Goal: Task Accomplishment & Management: Use online tool/utility

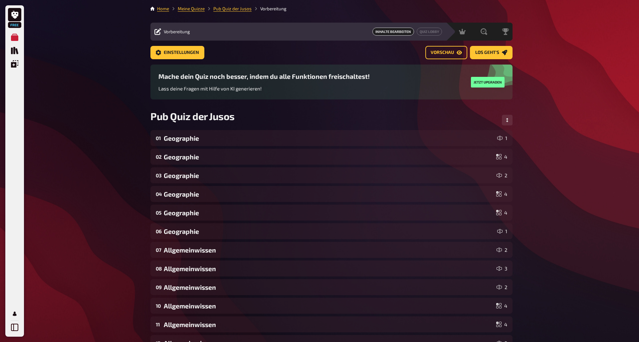
drag, startPoint x: 596, startPoint y: 2, endPoint x: 580, endPoint y: 57, distance: 57.3
drag, startPoint x: 578, startPoint y: 4, endPoint x: 556, endPoint y: 51, distance: 51.5
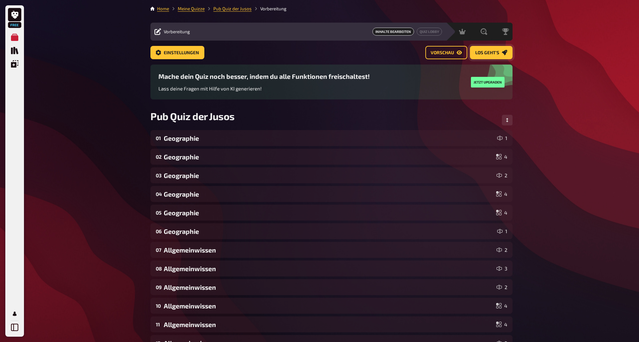
click at [486, 51] on span "Los geht's" at bounding box center [487, 53] width 24 height 5
click at [489, 58] on button "Los geht's" at bounding box center [491, 52] width 43 height 13
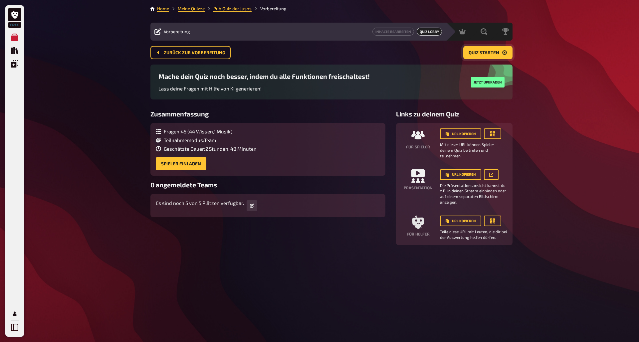
click at [477, 57] on button "Quiz starten" at bounding box center [487, 52] width 49 height 13
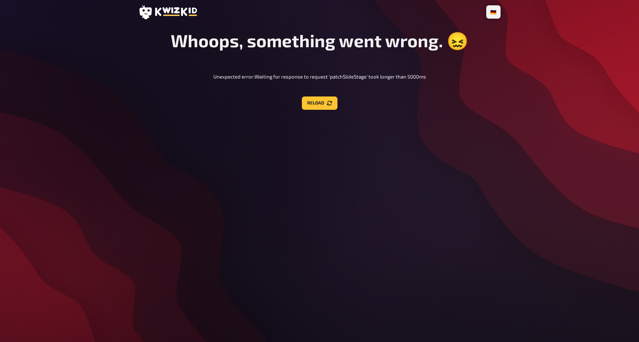
click at [320, 112] on div "🇩🇪 Deutsch 🇬🇧 English 🇳🇱 Nederlands Whoops, something went wrong. 😖 Unexpected …" at bounding box center [319, 171] width 373 height 342
click at [320, 106] on button "Reload" at bounding box center [320, 103] width 36 height 13
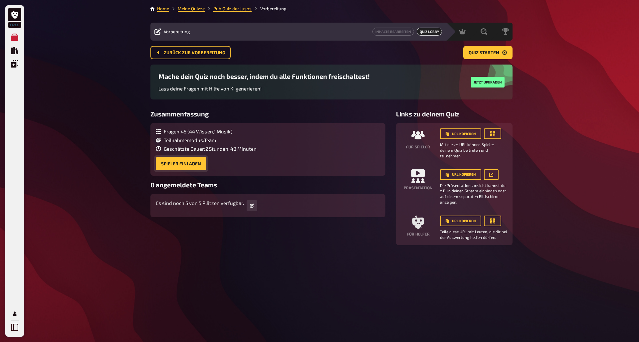
click at [205, 165] on button "Spieler einladen" at bounding box center [181, 163] width 51 height 13
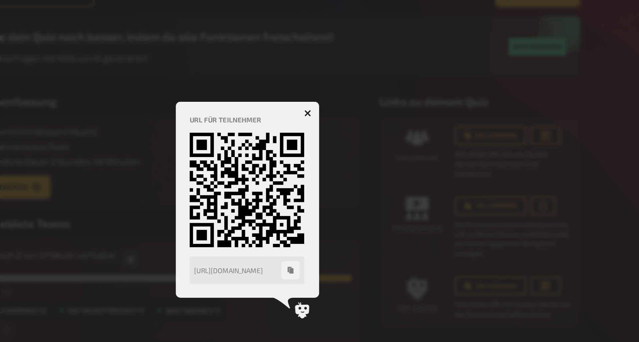
click at [351, 117] on icon "button" at bounding box center [354, 120] width 6 height 6
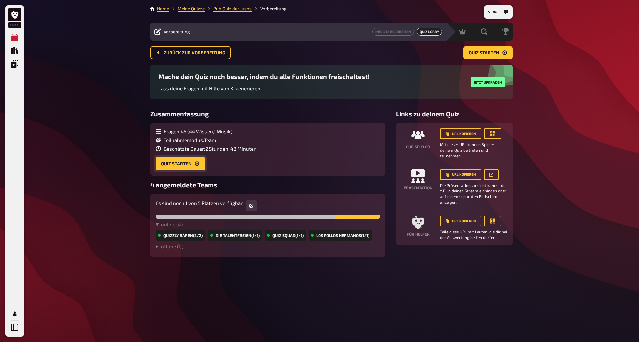
click at [173, 165] on button "Quiz starten" at bounding box center [180, 163] width 49 height 13
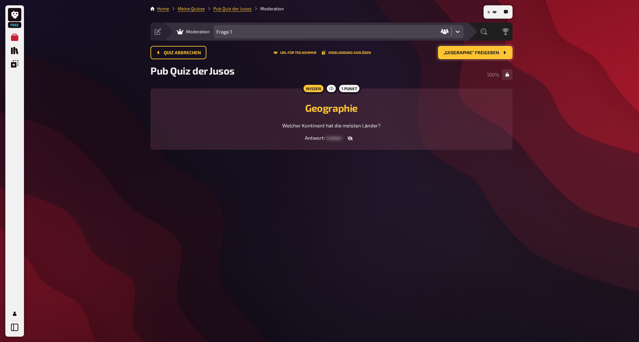
click at [462, 54] on span "„Geographie“ freigeben" at bounding box center [471, 53] width 56 height 5
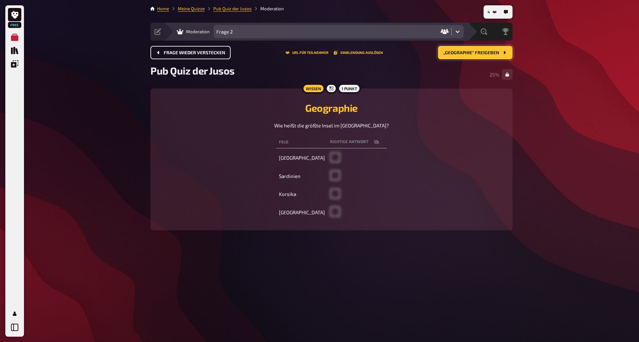
click at [215, 53] on span "Frage wieder verstecken" at bounding box center [195, 53] width 62 height 5
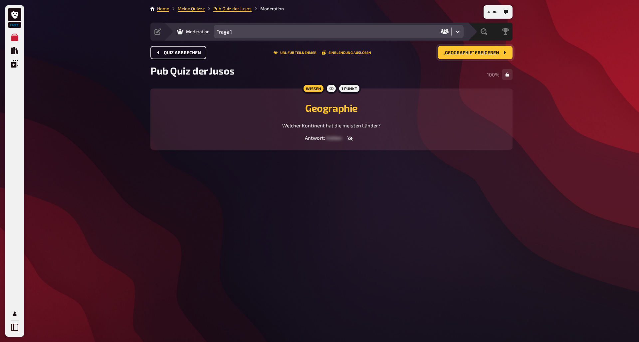
click at [350, 139] on icon "button" at bounding box center [349, 138] width 5 height 5
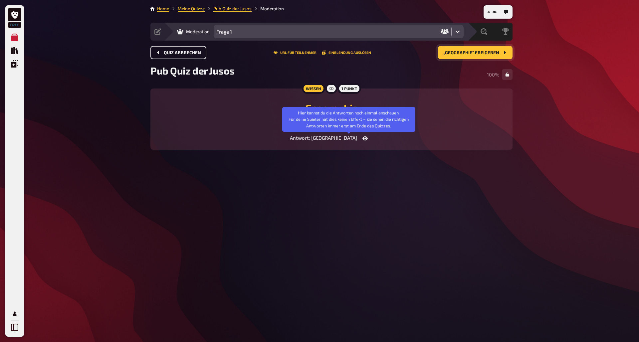
click at [362, 139] on icon "button" at bounding box center [364, 138] width 5 height 5
click at [350, 137] on icon "button" at bounding box center [349, 138] width 5 height 5
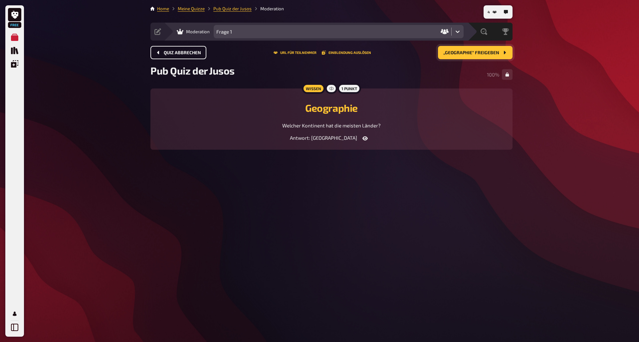
click at [477, 55] on span "„Geographie“ freigeben" at bounding box center [471, 53] width 56 height 5
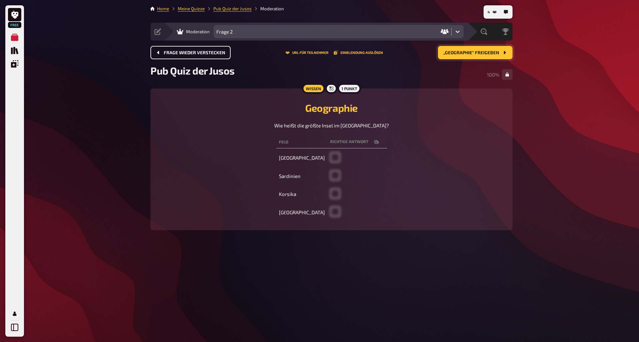
click at [373, 141] on icon "button" at bounding box center [375, 142] width 5 height 4
checkbox input "true"
click at [472, 56] on button "„Geographie“ freigeben" at bounding box center [475, 52] width 75 height 13
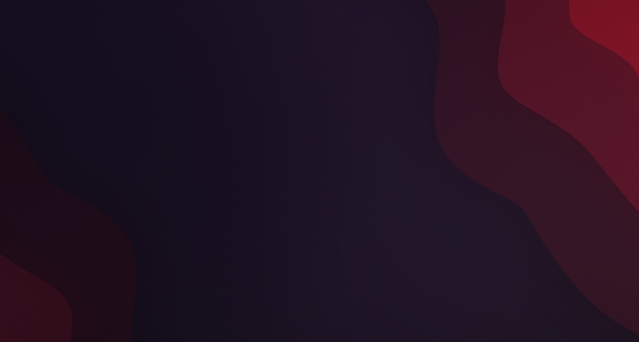
click at [219, 107] on div "connecting" at bounding box center [331, 171] width 373 height 342
click at [249, 20] on div "connecting" at bounding box center [331, 171] width 373 height 342
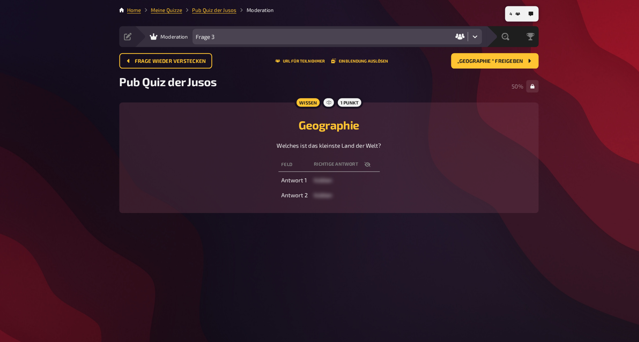
click at [362, 142] on icon "button" at bounding box center [364, 142] width 5 height 4
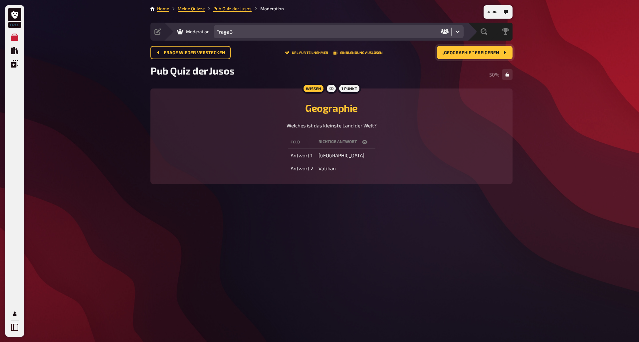
click at [465, 53] on span "„Geographie “ freigeben" at bounding box center [470, 53] width 57 height 5
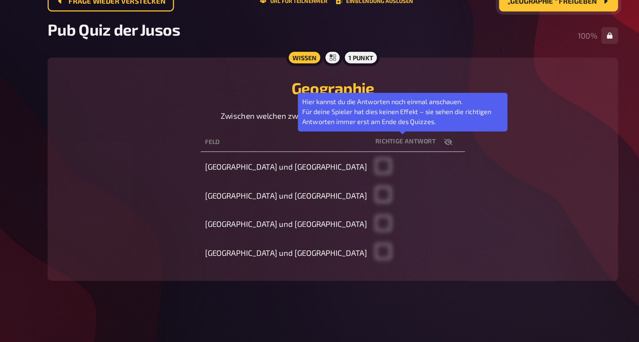
click at [402, 140] on icon "button" at bounding box center [404, 142] width 5 height 4
checkbox input "true"
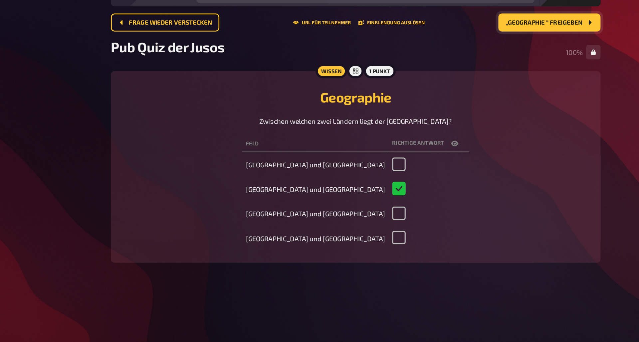
click at [442, 51] on span "„Geographie “ freigeben" at bounding box center [470, 53] width 57 height 5
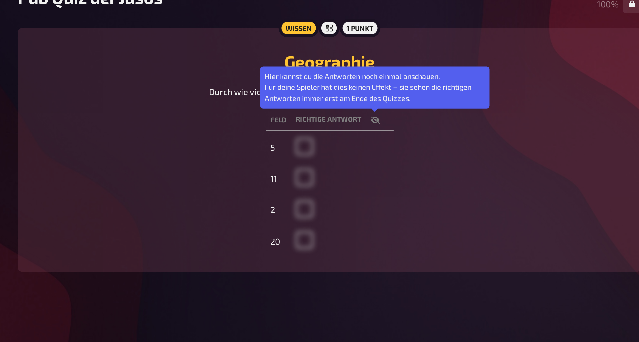
click at [355, 140] on icon "button" at bounding box center [357, 142] width 5 height 4
checkbox input "true"
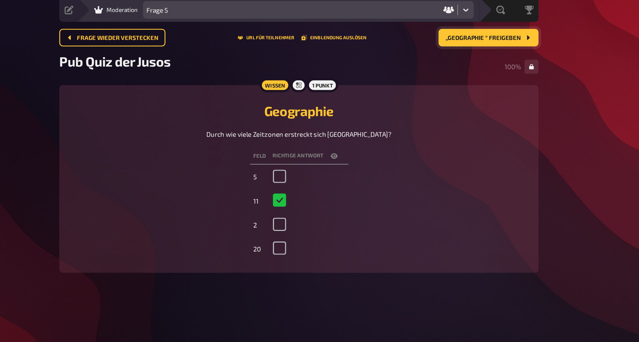
click at [442, 51] on span "„Geographie “ freigeben" at bounding box center [470, 53] width 57 height 5
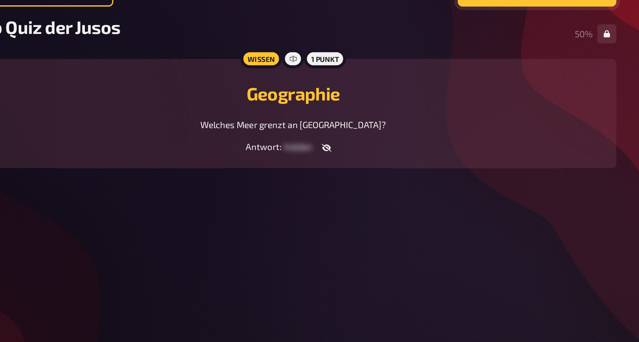
click at [284, 97] on div "Geographie Welches Meer grenzt an Syrien?" at bounding box center [331, 113] width 346 height 33
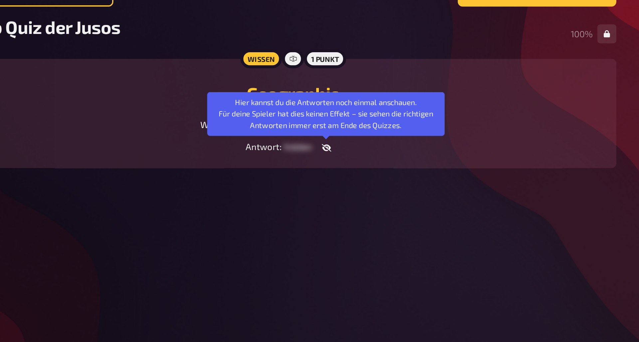
click at [347, 136] on icon "button" at bounding box center [349, 138] width 5 height 4
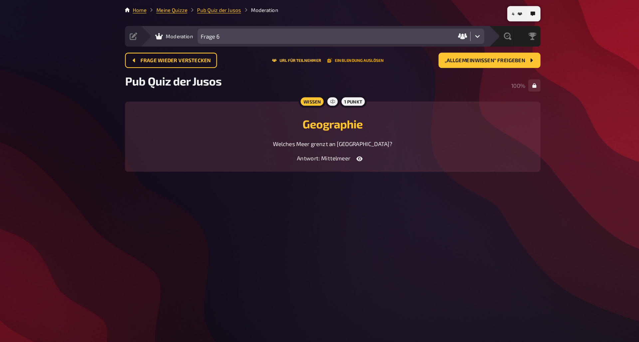
click at [327, 54] on button "Einblendung auslösen" at bounding box center [351, 53] width 49 height 4
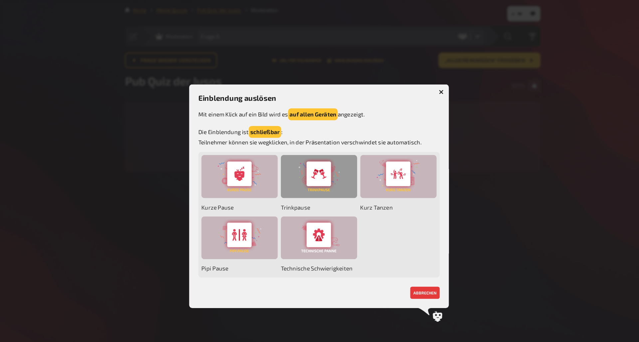
click at [286, 153] on div at bounding box center [319, 154] width 67 height 38
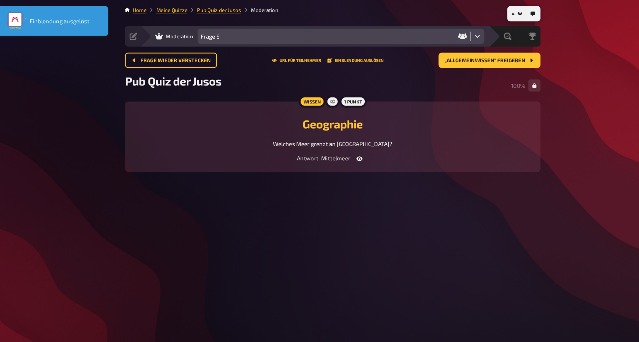
click at [68, 18] on p "Einblendung ausgelöst" at bounding box center [93, 19] width 52 height 8
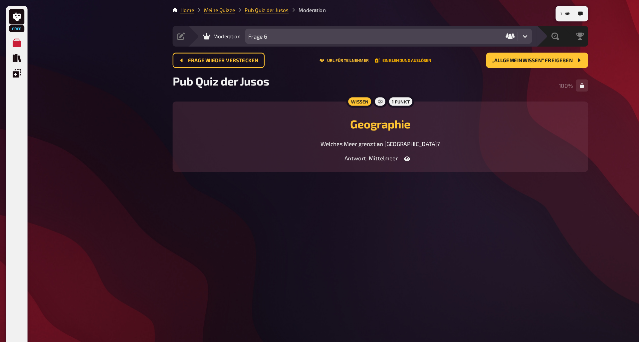
click at [341, 52] on button "Einblendung auslösen" at bounding box center [351, 53] width 49 height 4
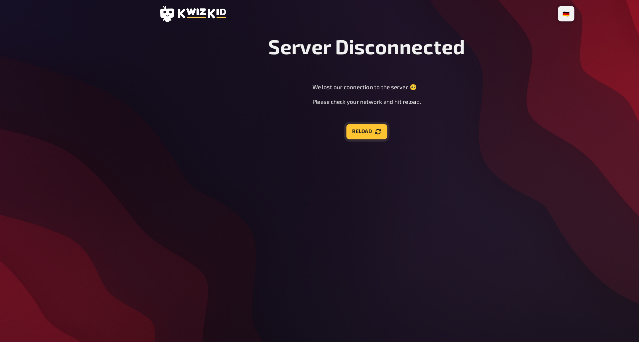
click at [325, 119] on button "Reload" at bounding box center [320, 114] width 36 height 13
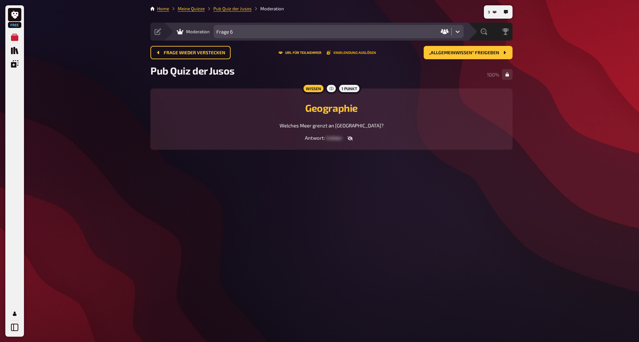
click at [355, 53] on button "Einblendung auslösen" at bounding box center [351, 53] width 49 height 4
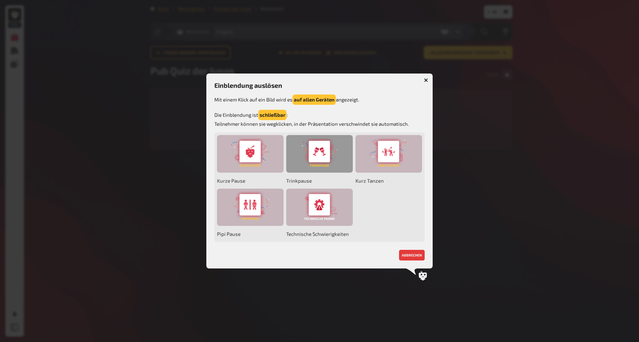
click at [309, 154] on div at bounding box center [319, 154] width 67 height 38
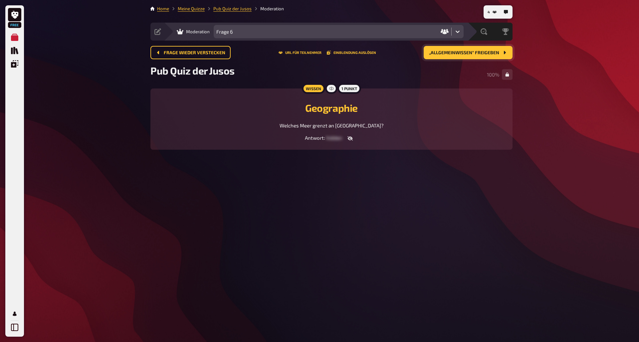
click at [468, 55] on span "„Allgemeinwissen“ freigeben" at bounding box center [464, 53] width 70 height 5
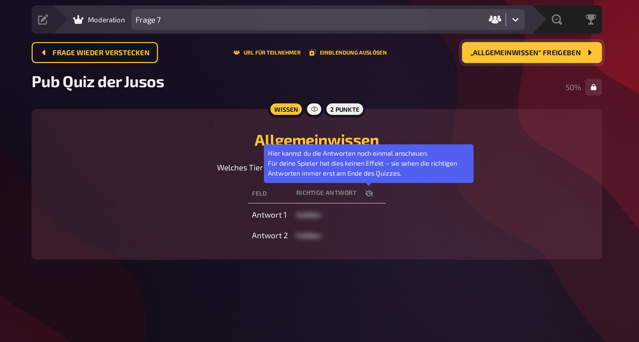
click at [362, 139] on icon "button" at bounding box center [364, 141] width 5 height 5
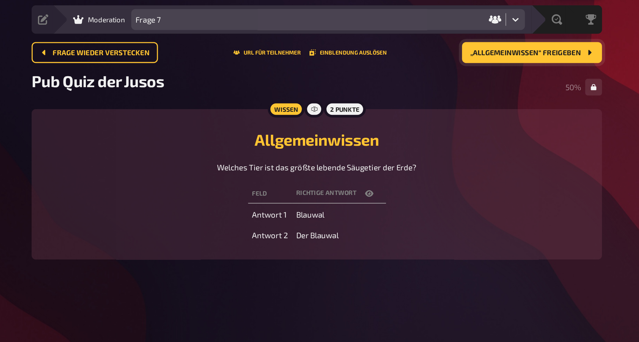
click at [429, 51] on span "„Allgemeinwissen“ freigeben" at bounding box center [464, 53] width 70 height 5
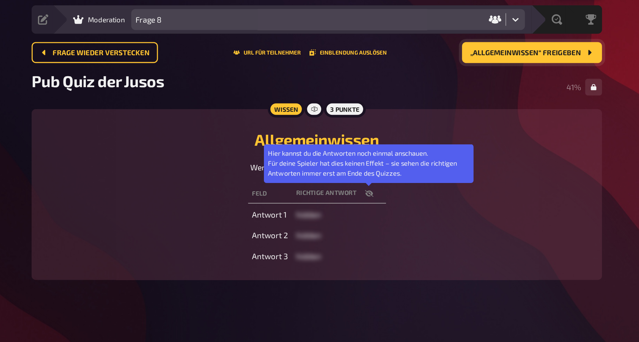
click at [362, 139] on icon "button" at bounding box center [364, 141] width 5 height 5
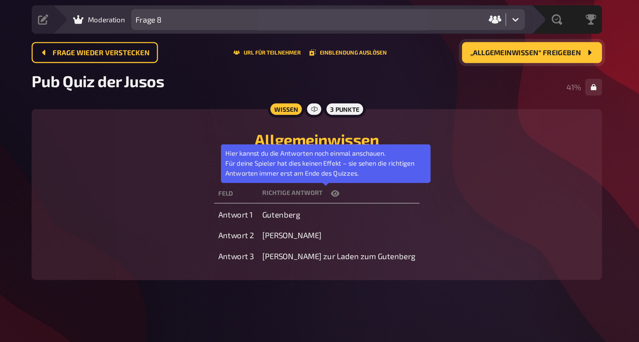
click at [429, 51] on span "„Allgemeinwissen“ freigeben" at bounding box center [464, 53] width 70 height 5
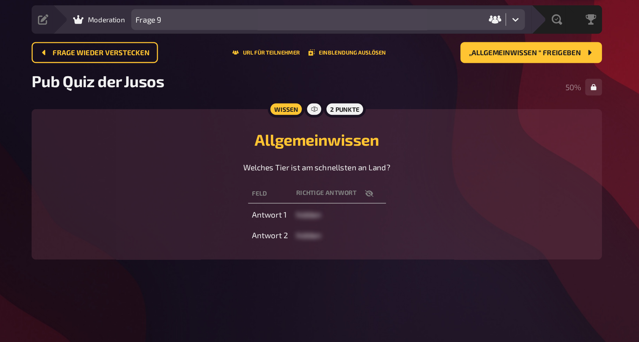
click at [309, 122] on div "Welches Tier ist am schnellsten an Land?" at bounding box center [331, 126] width 346 height 8
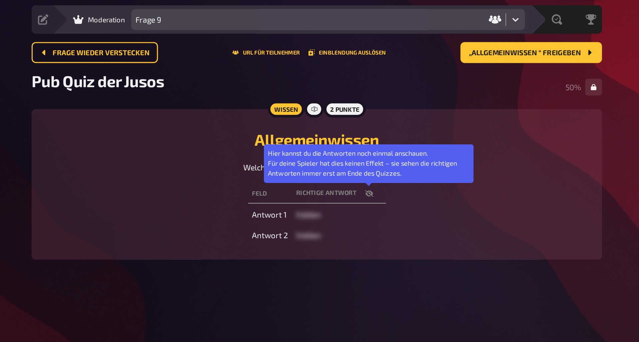
click at [357, 139] on button "button" at bounding box center [365, 142] width 16 height 7
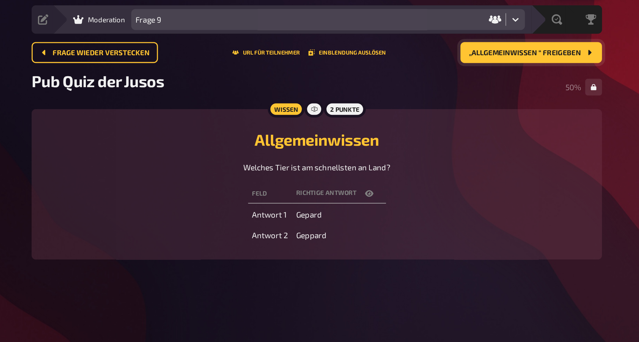
click at [428, 51] on span "„Allgemeinwissen “ freigeben" at bounding box center [463, 53] width 71 height 5
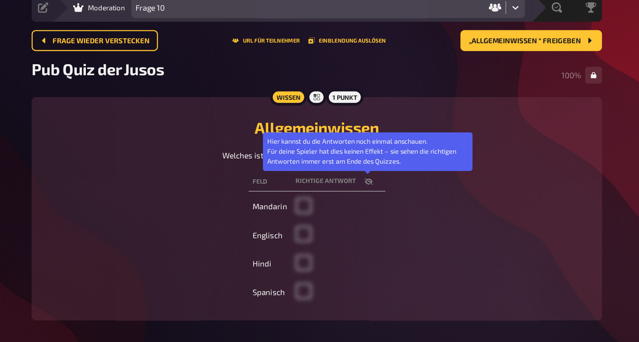
click at [361, 140] on icon "button" at bounding box center [363, 142] width 5 height 4
checkbox input "true"
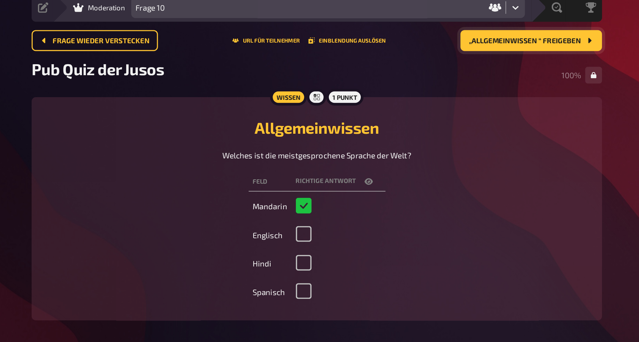
click at [428, 51] on span "„Allgemeinwissen “ freigeben" at bounding box center [463, 53] width 71 height 5
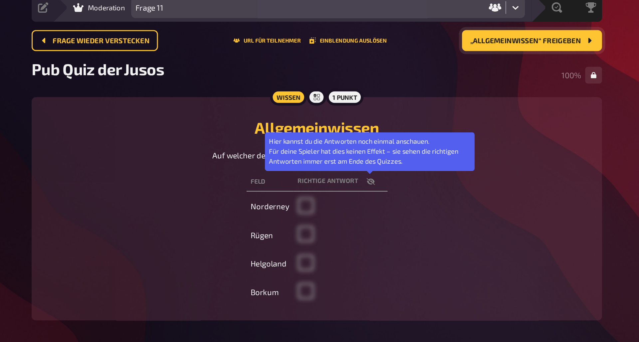
click at [363, 139] on icon "button" at bounding box center [365, 141] width 5 height 5
checkbox input "true"
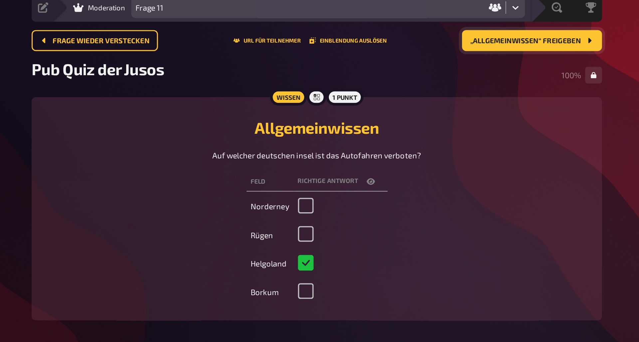
click at [429, 51] on span "„Allgemeinwissen“ freigeben" at bounding box center [464, 53] width 70 height 5
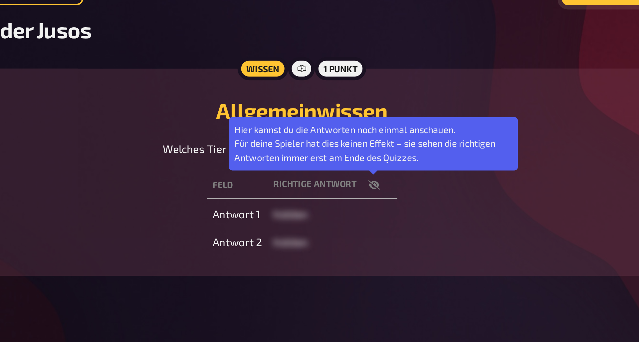
click at [362, 140] on icon "button" at bounding box center [364, 142] width 5 height 4
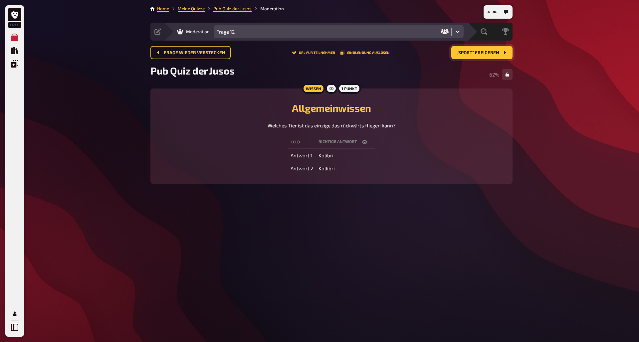
click at [476, 55] on span "„Sport“ freigeben" at bounding box center [478, 53] width 43 height 5
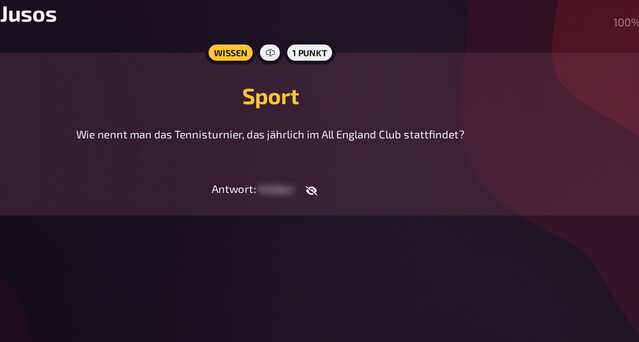
drag, startPoint x: 202, startPoint y: 3, endPoint x: 242, endPoint y: 42, distance: 55.8
click at [242, 102] on h2 "Sport" at bounding box center [331, 108] width 346 height 12
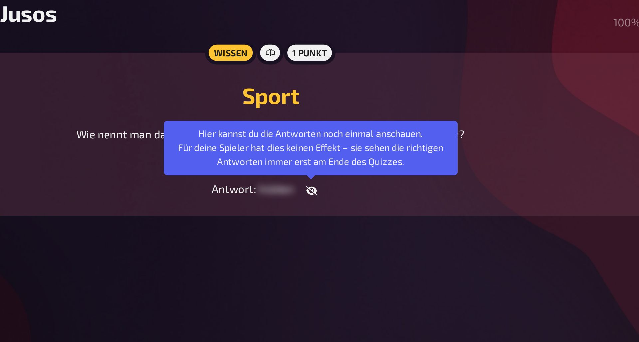
click at [347, 148] on icon "button" at bounding box center [349, 150] width 5 height 5
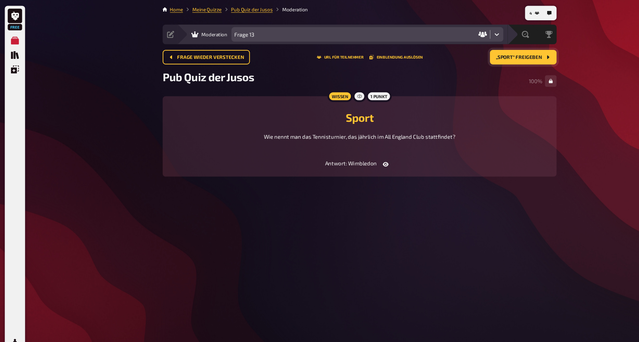
click at [471, 57] on button "„Sport“ freigeben" at bounding box center [481, 52] width 61 height 13
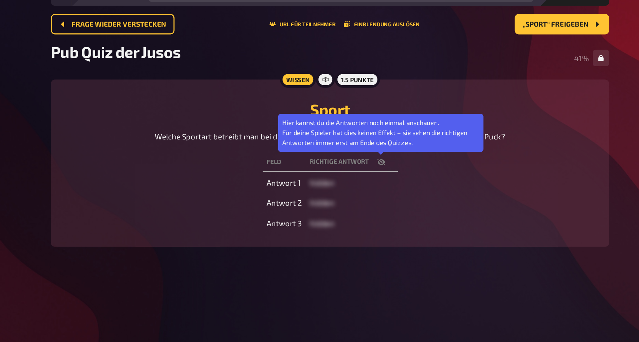
click at [362, 140] on icon "button" at bounding box center [364, 142] width 5 height 4
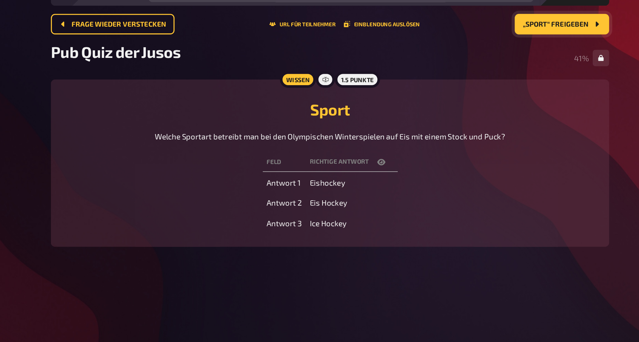
click at [457, 51] on span "„Sport“ freigeben" at bounding box center [478, 53] width 43 height 5
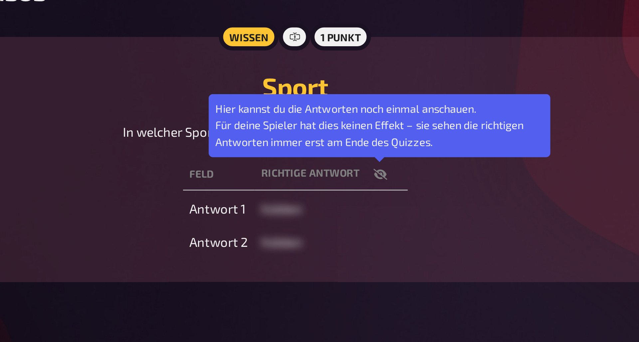
click at [362, 139] on icon "button" at bounding box center [364, 141] width 5 height 5
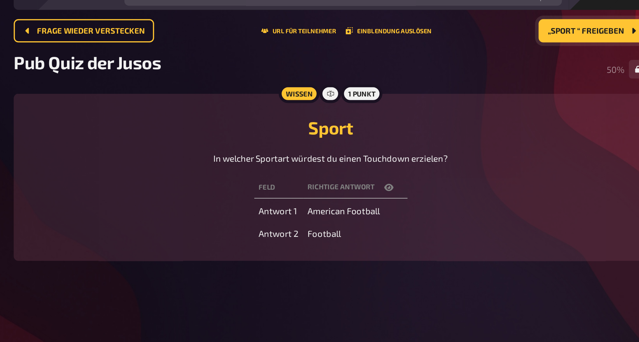
click at [450, 46] on button "„Sport “ freigeben" at bounding box center [481, 52] width 62 height 13
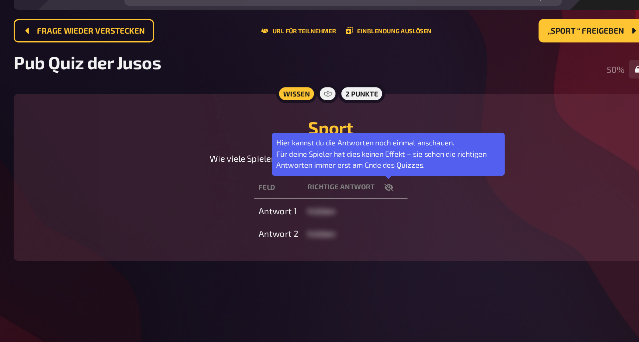
click at [362, 140] on icon "button" at bounding box center [364, 142] width 5 height 4
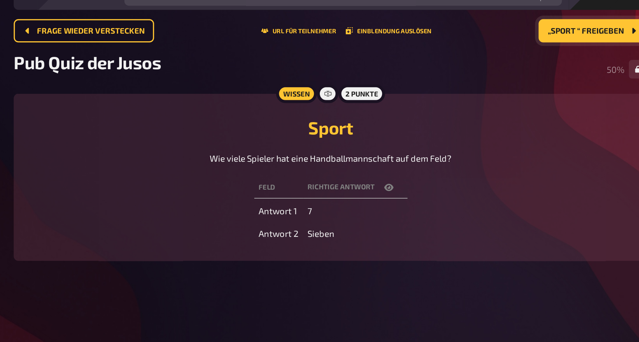
click at [450, 46] on button "„Sport “ freigeben" at bounding box center [481, 52] width 62 height 13
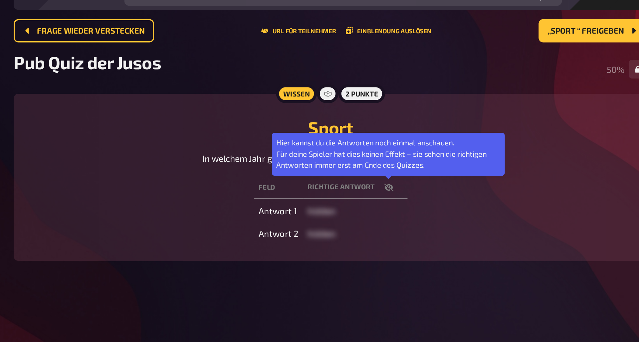
click at [362, 139] on icon "button" at bounding box center [364, 141] width 5 height 5
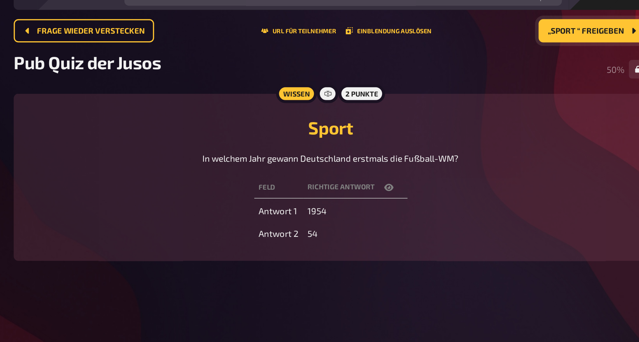
click at [456, 51] on span "„Sport “ freigeben" at bounding box center [478, 53] width 44 height 5
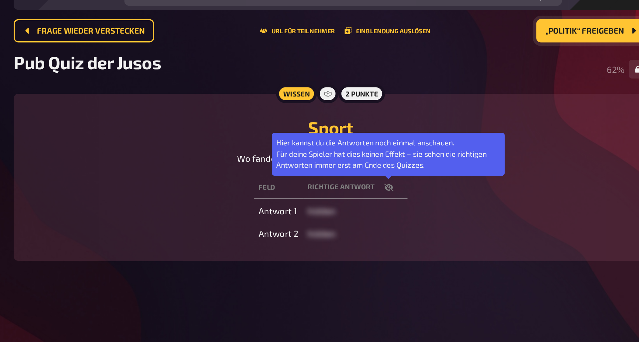
click at [362, 139] on icon "button" at bounding box center [364, 141] width 5 height 5
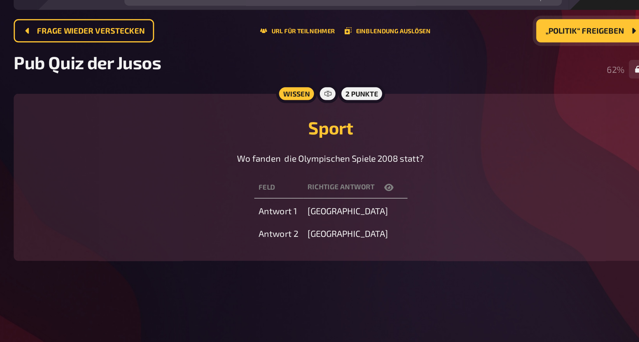
click at [221, 46] on div "Frage wieder verstecken URL für Teilnehmer Einblendung auslösen „Politik“ freig…" at bounding box center [331, 52] width 362 height 13
click at [220, 46] on div "Frage wieder verstecken URL für Teilnehmer Einblendung auslösen „Politik“ freig…" at bounding box center [331, 52] width 362 height 13
click at [339, 51] on button "Einblendung auslösen" at bounding box center [363, 53] width 49 height 4
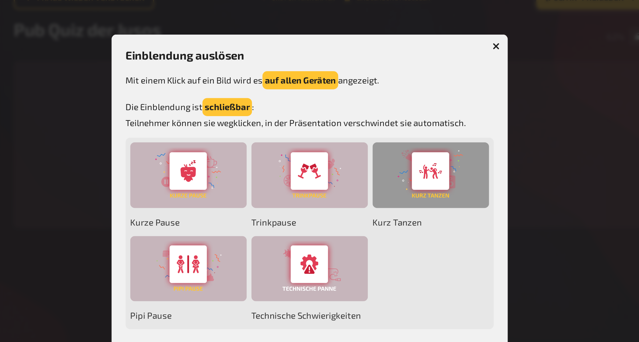
click at [355, 135] on div at bounding box center [388, 154] width 67 height 38
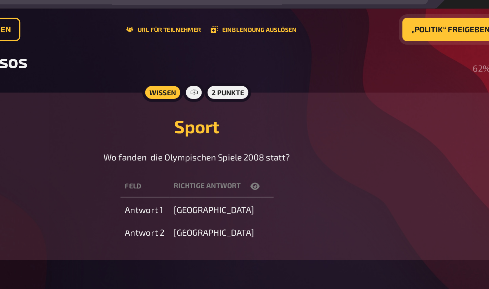
drag, startPoint x: 243, startPoint y: 18, endPoint x: 203, endPoint y: 115, distance: 105.3
click at [203, 135] on div "Feld Richtige Antwort Antwort 1 China Antwort 2 Peking" at bounding box center [257, 155] width 346 height 41
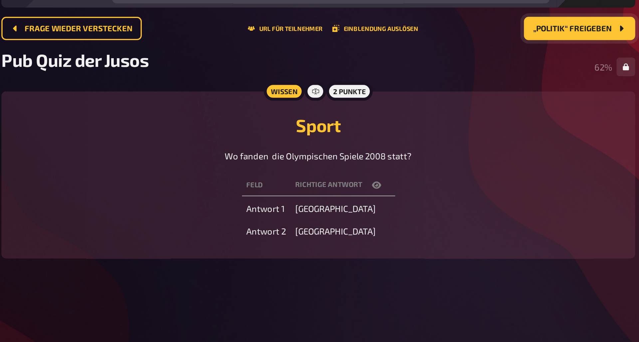
click at [454, 51] on span "„Politik“ freigeben" at bounding box center [476, 53] width 45 height 5
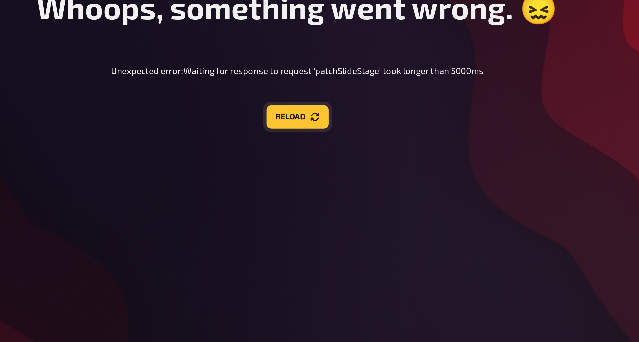
click at [302, 97] on button "Reload" at bounding box center [320, 103] width 36 height 13
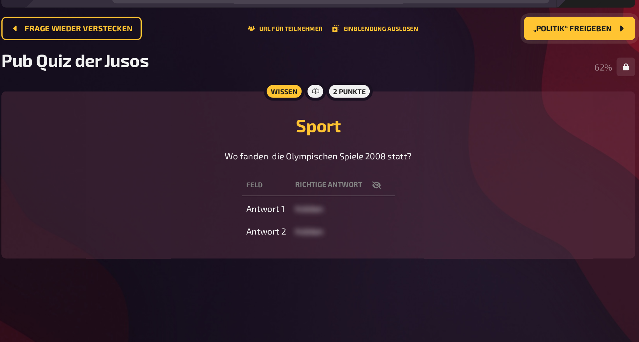
click at [454, 51] on span "„Politik“ freigeben" at bounding box center [476, 53] width 45 height 5
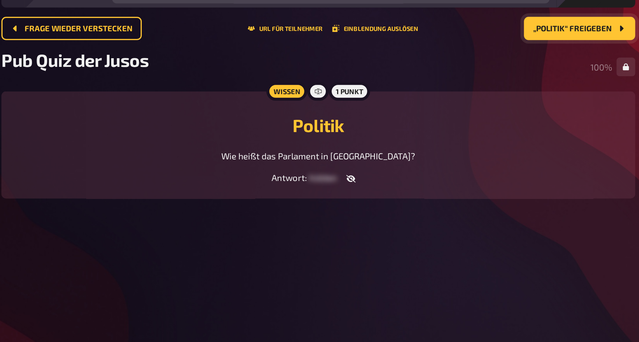
click at [347, 136] on icon "button" at bounding box center [349, 138] width 5 height 4
click at [454, 51] on span "„Politik“ freigeben" at bounding box center [476, 53] width 45 height 5
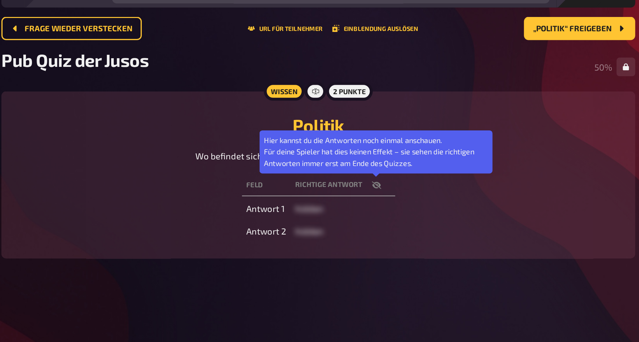
click at [362, 140] on icon "button" at bounding box center [364, 142] width 5 height 4
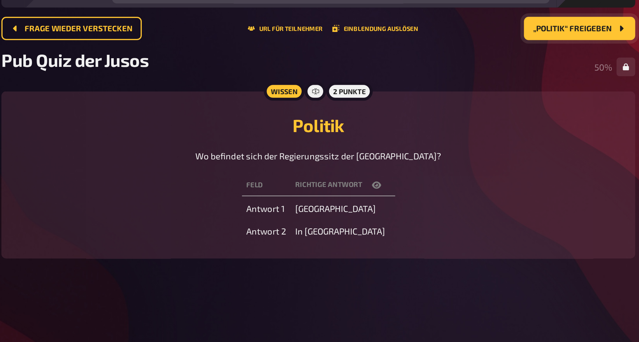
click at [454, 51] on span "„Politik“ freigeben" at bounding box center [476, 53] width 45 height 5
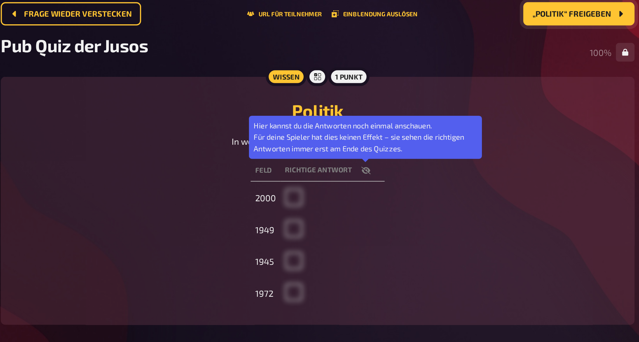
click at [356, 139] on icon "button" at bounding box center [358, 141] width 5 height 5
checkbox input "true"
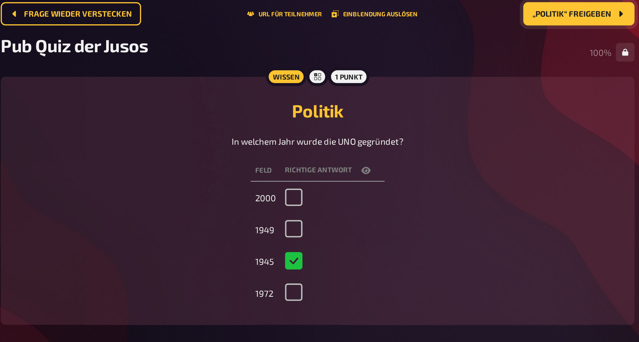
click at [454, 51] on span "„Politik“ freigeben" at bounding box center [476, 53] width 45 height 5
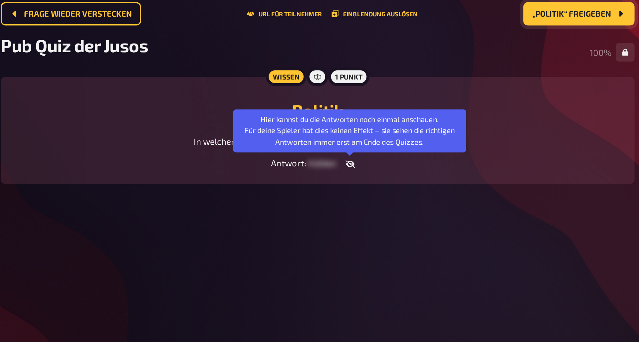
click at [347, 136] on icon "button" at bounding box center [349, 138] width 5 height 4
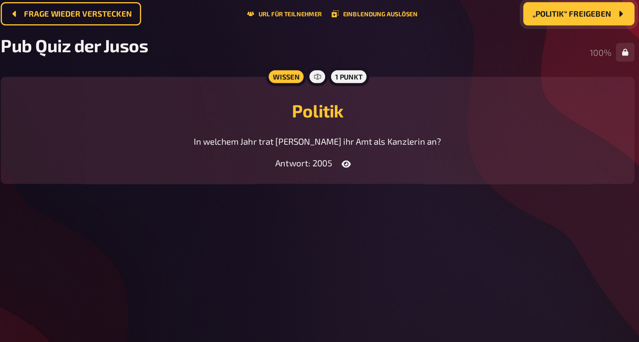
click at [454, 51] on span "„Politik“ freigeben" at bounding box center [476, 53] width 45 height 5
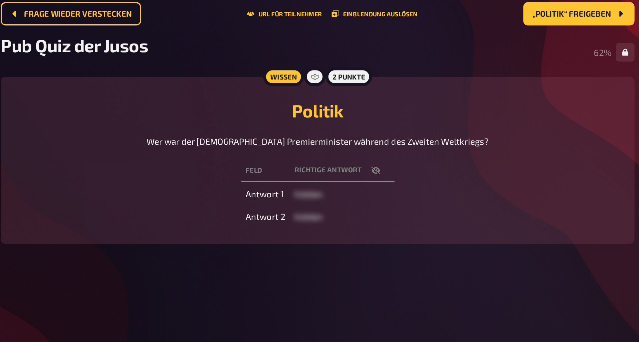
click at [262, 102] on h2 "Politik" at bounding box center [331, 108] width 346 height 12
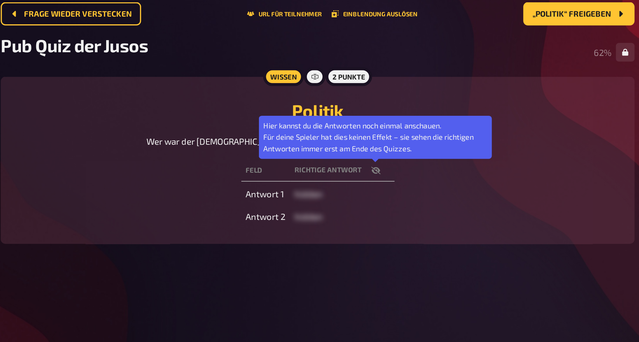
click at [362, 140] on icon "button" at bounding box center [364, 142] width 5 height 4
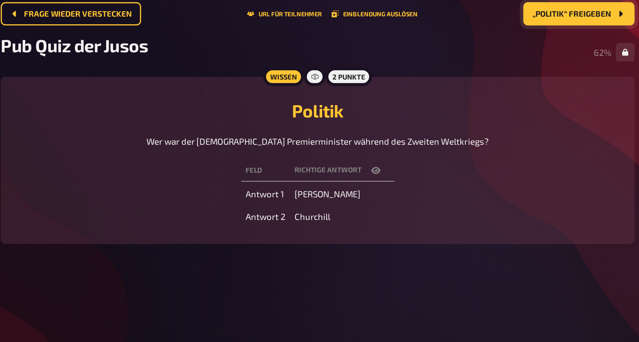
click at [454, 51] on span "„Politik“ freigeben" at bounding box center [476, 53] width 45 height 5
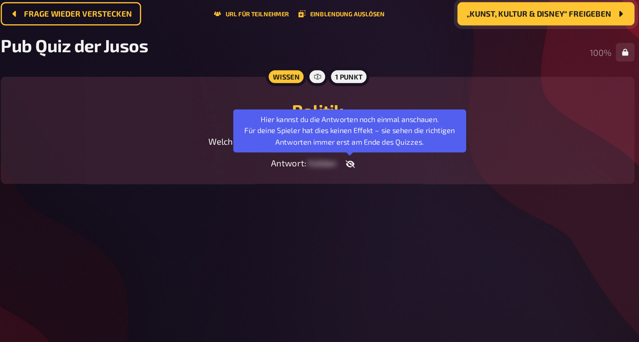
click at [347, 136] on icon "button" at bounding box center [349, 138] width 5 height 4
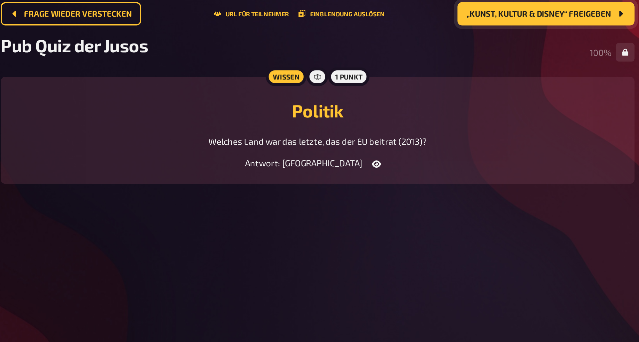
click at [411, 46] on button "„Kunst, Kultur & Disney“ freigeben" at bounding box center [461, 52] width 101 height 13
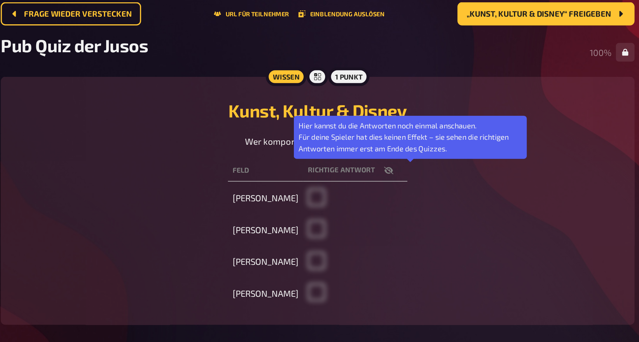
click at [369, 140] on icon "button" at bounding box center [371, 142] width 5 height 4
checkbox input "true"
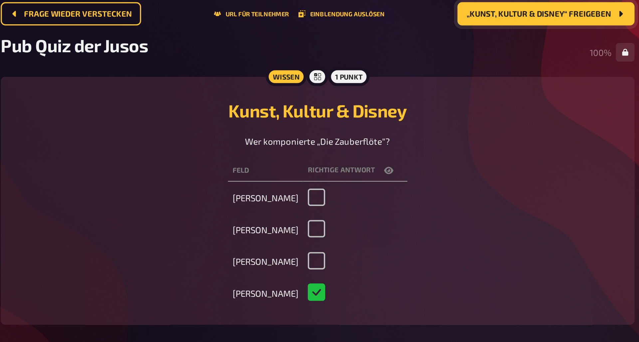
click at [417, 51] on span "„Kunst, Kultur & Disney“ freigeben" at bounding box center [458, 53] width 83 height 5
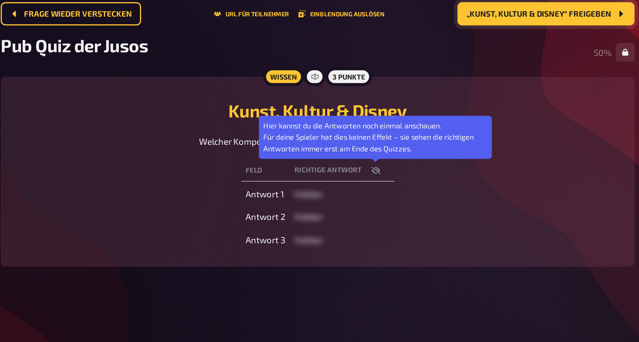
click at [362, 139] on icon "button" at bounding box center [364, 141] width 5 height 5
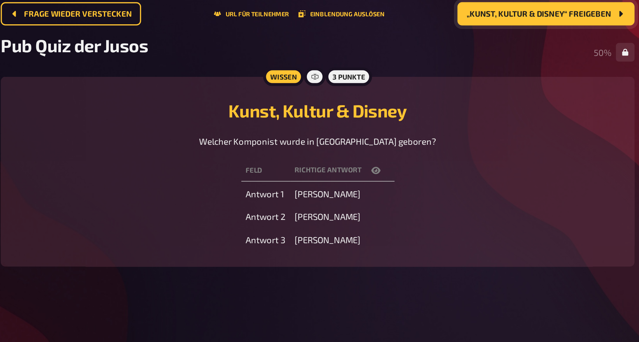
click at [417, 51] on span "„Kunst, Kultur & Disney“ freigeben" at bounding box center [458, 53] width 83 height 5
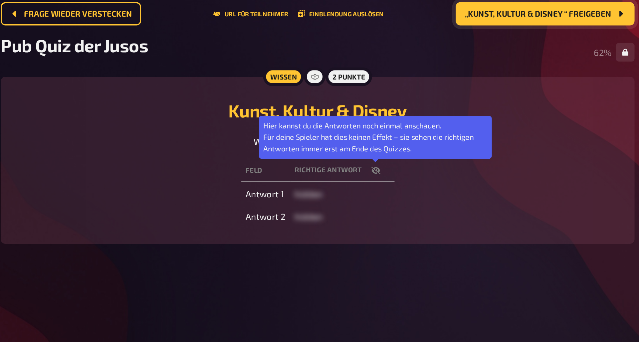
click at [362, 140] on icon "button" at bounding box center [364, 142] width 5 height 4
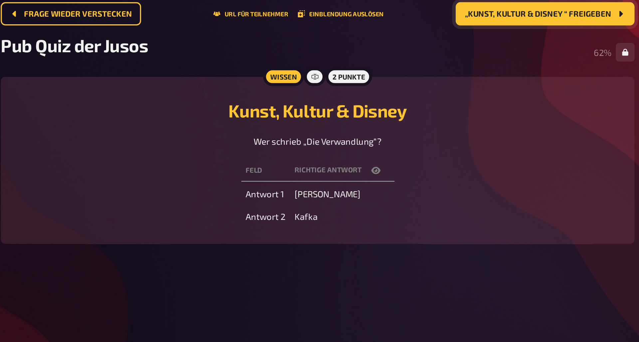
click at [416, 51] on span "„Kunst, Kultur & Disney “ freigeben" at bounding box center [458, 53] width 84 height 5
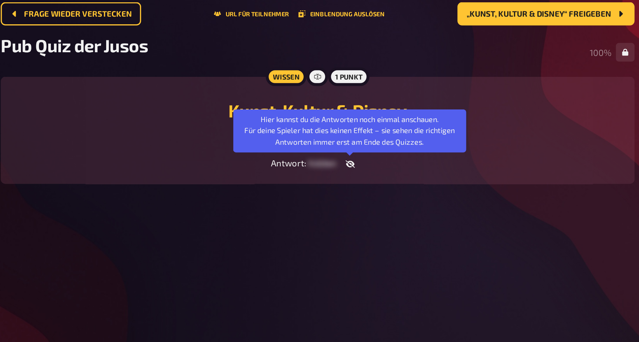
click at [347, 136] on icon "button" at bounding box center [349, 138] width 5 height 5
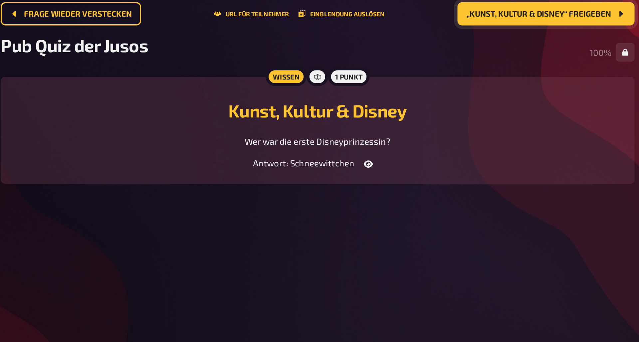
click at [417, 51] on span "„Kunst, Kultur & Disney“ freigeben" at bounding box center [458, 53] width 83 height 5
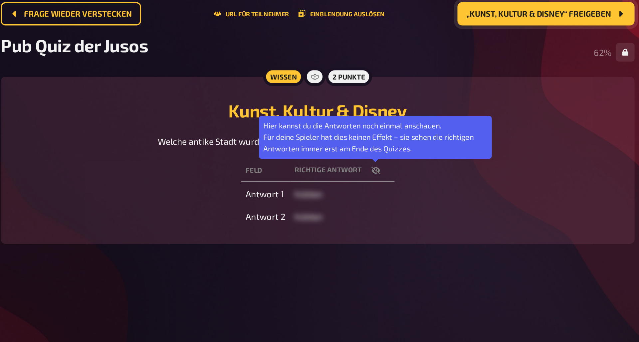
click at [362, 139] on icon "button" at bounding box center [364, 141] width 5 height 5
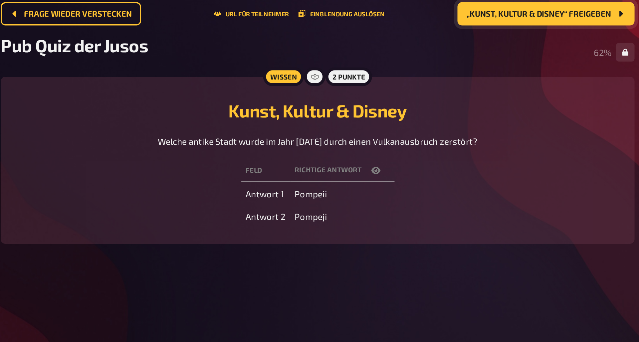
click at [417, 51] on span "„Kunst, Kultur & Disney“ freigeben" at bounding box center [458, 53] width 83 height 5
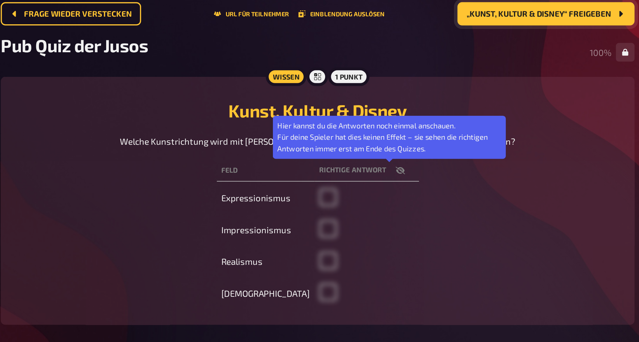
click at [376, 140] on icon "button" at bounding box center [378, 142] width 5 height 4
checkbox input "true"
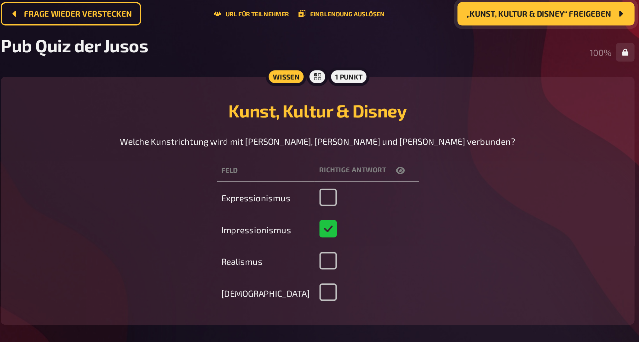
click at [417, 51] on span "„Kunst, Kultur & Disney“ freigeben" at bounding box center [458, 53] width 83 height 5
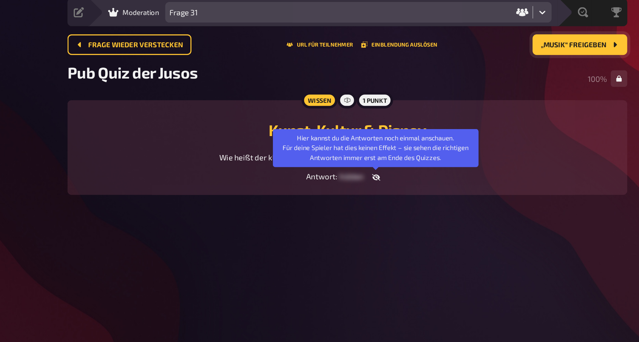
click at [347, 136] on icon "button" at bounding box center [349, 138] width 5 height 5
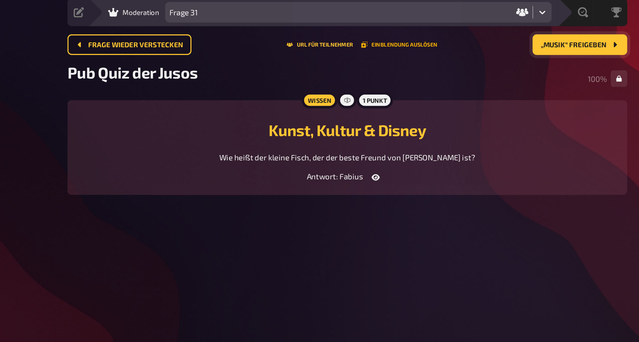
click at [340, 51] on button "Einblendung auslösen" at bounding box center [364, 53] width 49 height 4
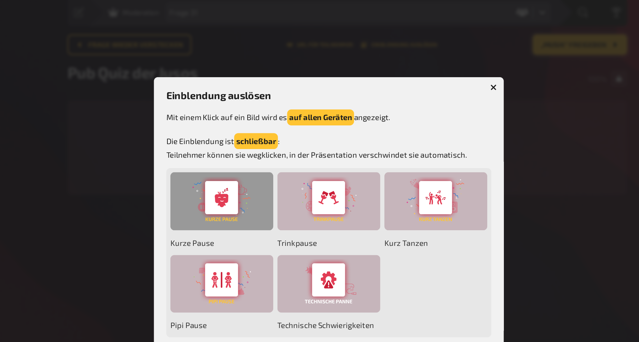
click at [217, 135] on div at bounding box center [250, 154] width 67 height 38
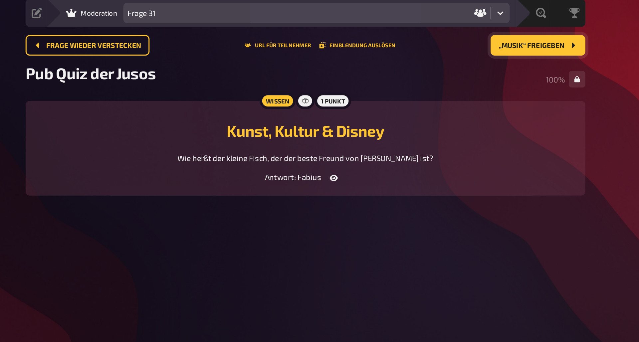
drag, startPoint x: 293, startPoint y: 11, endPoint x: 314, endPoint y: 171, distance: 161.6
click at [314, 171] on div "1 Home Meine Quizze Pub Quiz der Jusos Moderation Vorbereitung Inhalte Bearbeit…" at bounding box center [331, 171] width 373 height 342
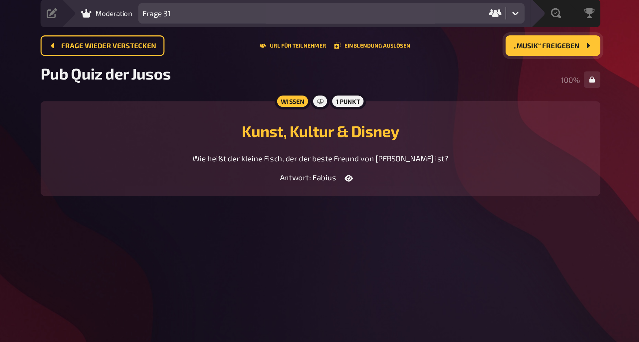
click at [457, 51] on span "„Musik“ freigeben" at bounding box center [478, 53] width 43 height 5
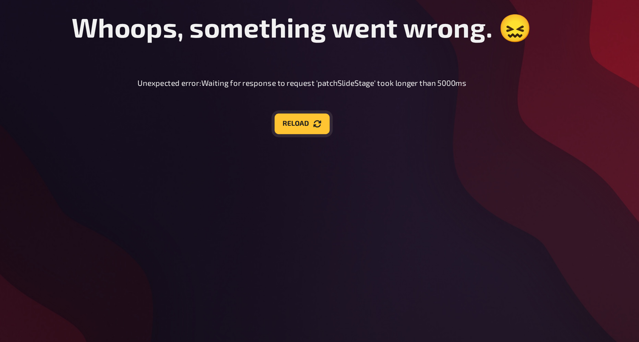
click at [302, 97] on button "Reload" at bounding box center [320, 103] width 36 height 13
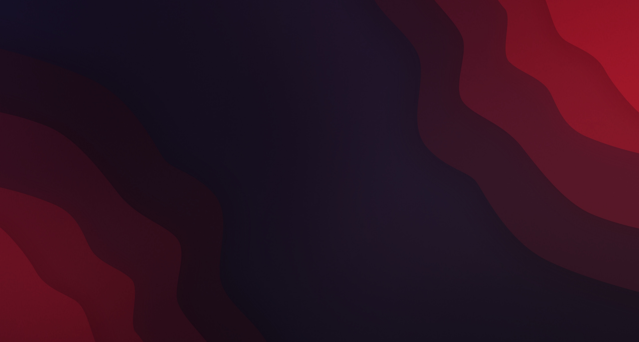
click at [596, 0] on html at bounding box center [319, 0] width 639 height 0
click at [151, 45] on div at bounding box center [319, 171] width 373 height 342
click at [162, 70] on div at bounding box center [319, 171] width 373 height 342
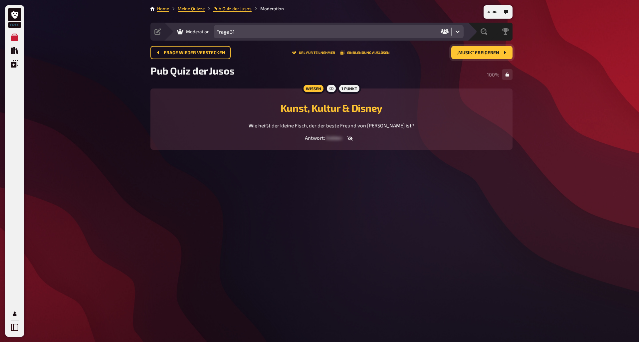
click at [489, 55] on span "„Musik“ freigeben" at bounding box center [478, 53] width 43 height 5
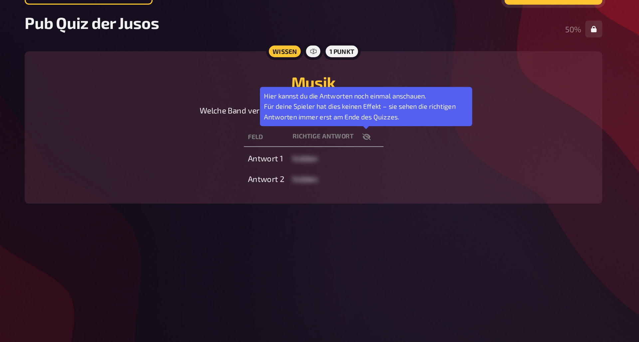
click at [362, 139] on icon "button" at bounding box center [364, 141] width 5 height 5
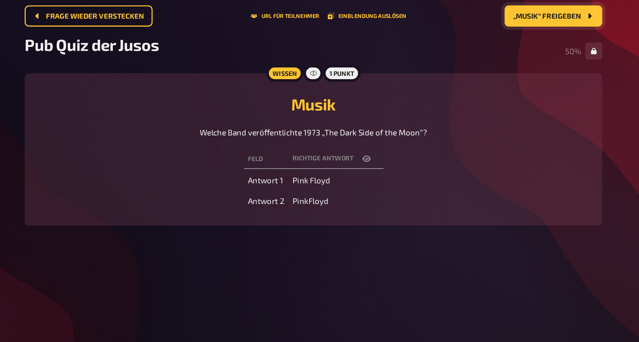
click at [451, 46] on button "„Musik“ freigeben" at bounding box center [481, 52] width 61 height 13
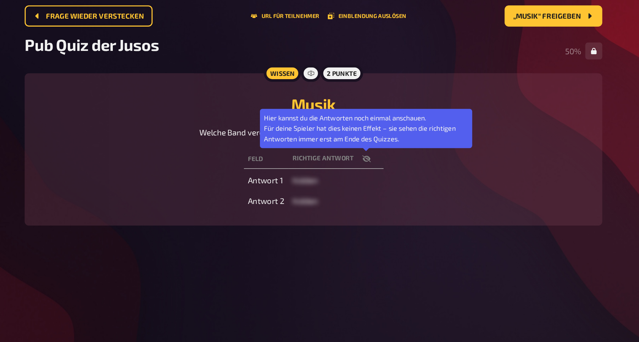
click at [362, 140] on icon "button" at bounding box center [364, 142] width 5 height 4
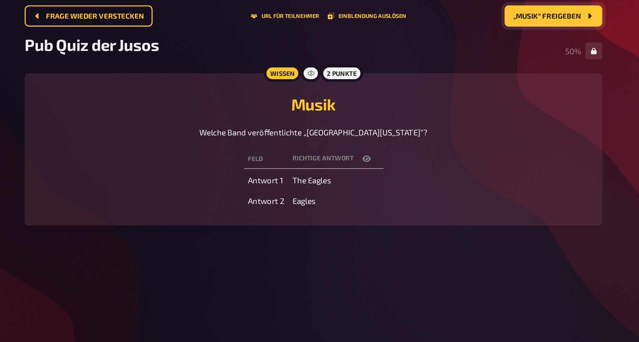
click at [451, 46] on button "„Musik“ freigeben" at bounding box center [481, 52] width 61 height 13
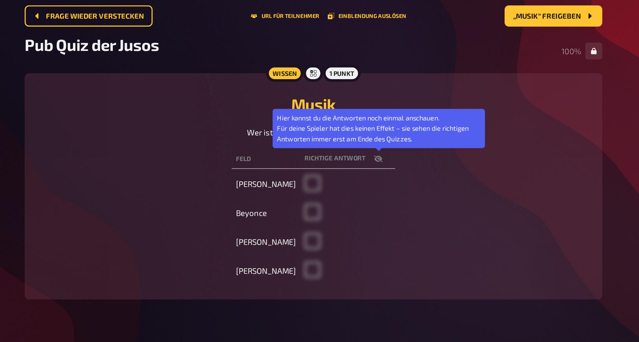
click at [369, 139] on icon "button" at bounding box center [371, 141] width 5 height 5
checkbox input "true"
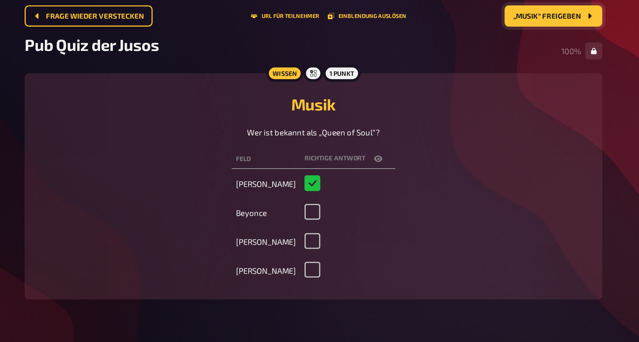
click at [457, 51] on span "„Musik“ freigeben" at bounding box center [478, 53] width 43 height 5
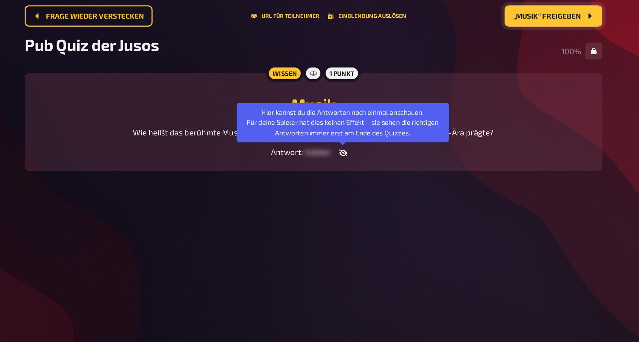
click at [347, 136] on icon "button" at bounding box center [349, 138] width 5 height 4
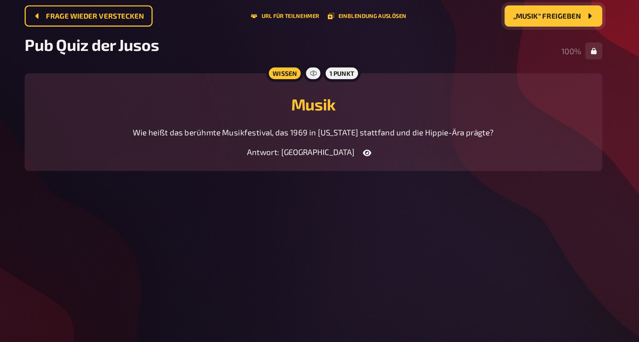
click at [457, 51] on span "„Musik“ freigeben" at bounding box center [478, 53] width 43 height 5
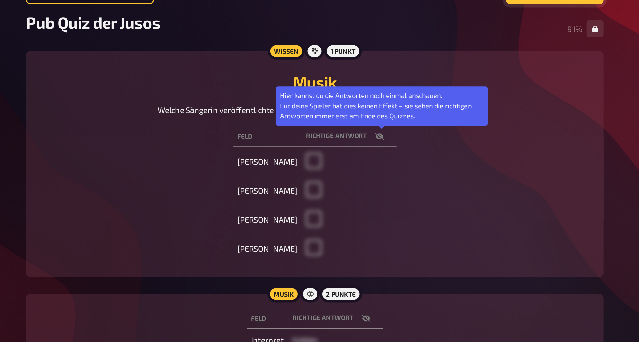
click at [369, 139] on icon "button" at bounding box center [371, 141] width 5 height 5
checkbox input "true"
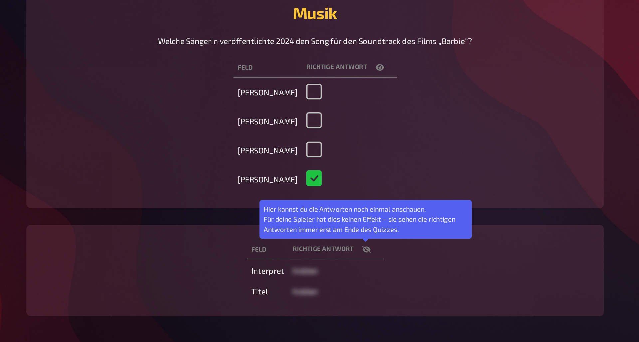
click at [356, 253] on button "button" at bounding box center [364, 256] width 16 height 7
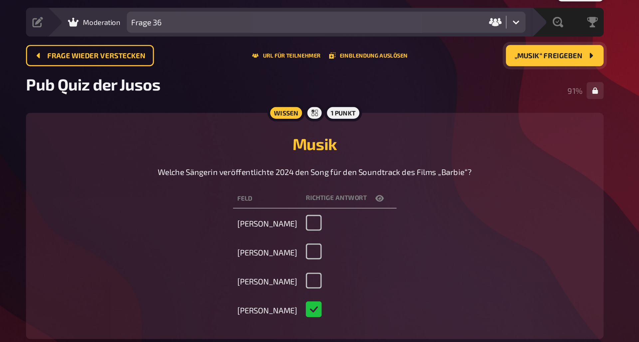
click at [457, 51] on span "„Musik“ freigeben" at bounding box center [478, 53] width 43 height 5
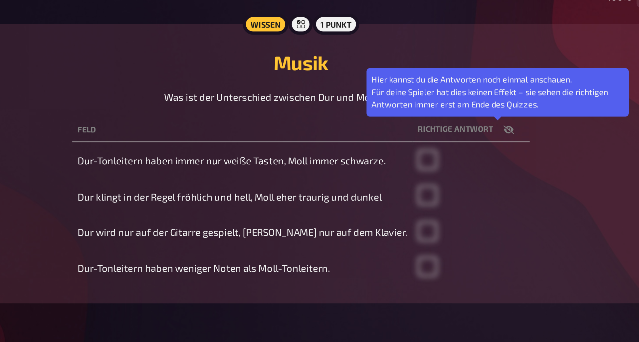
click at [434, 140] on icon "button" at bounding box center [436, 142] width 5 height 4
checkbox input "true"
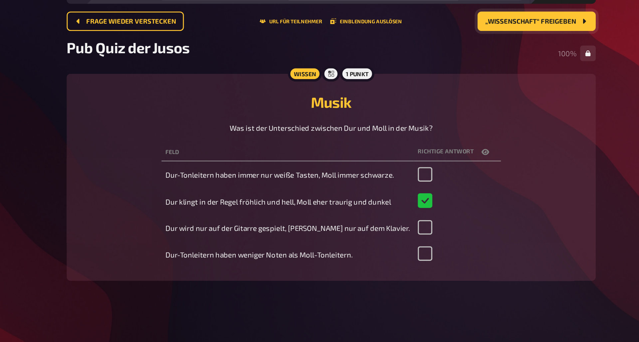
click at [432, 46] on button "„Wissenschaft“ freigeben" at bounding box center [472, 52] width 81 height 13
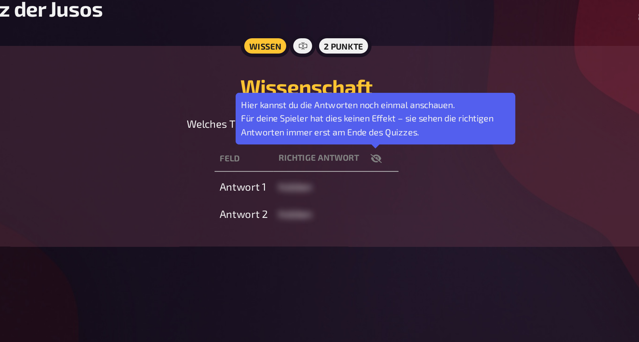
click at [362, 139] on icon "button" at bounding box center [364, 141] width 5 height 5
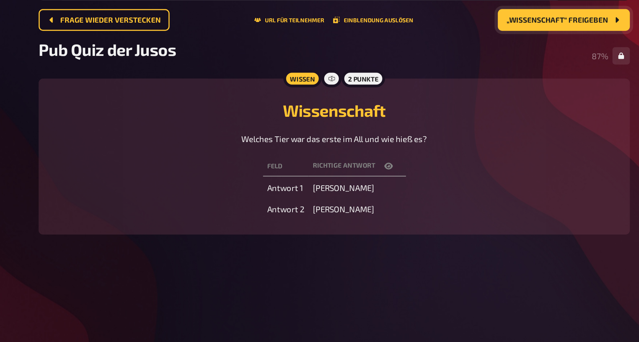
click at [437, 51] on span "„Wissenschaft“ freigeben" at bounding box center [468, 53] width 62 height 5
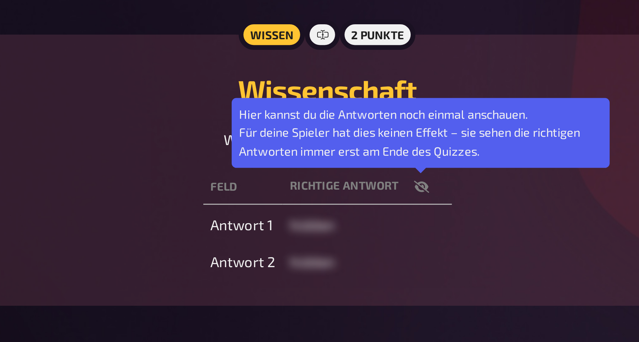
click at [362, 140] on icon "button" at bounding box center [364, 142] width 5 height 4
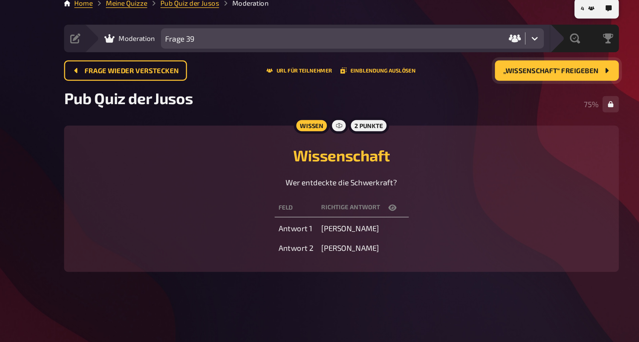
click at [432, 49] on button "„Wissenschaft“ freigeben" at bounding box center [472, 52] width 81 height 13
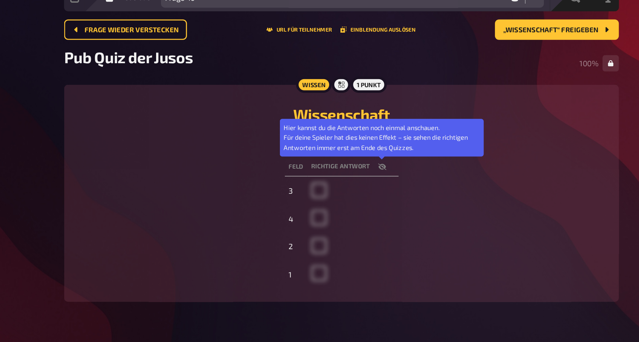
click at [355, 140] on icon "button" at bounding box center [357, 142] width 5 height 4
checkbox input "true"
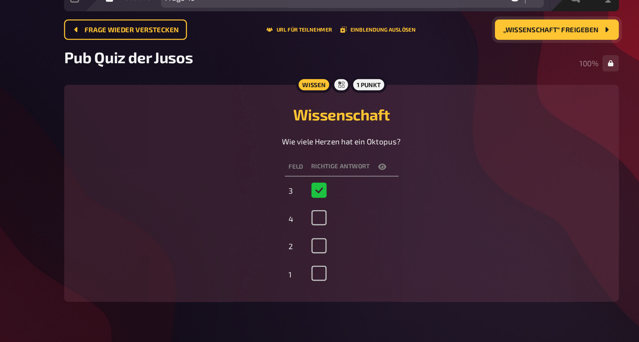
click at [432, 46] on button "„Wissenschaft“ freigeben" at bounding box center [472, 52] width 81 height 13
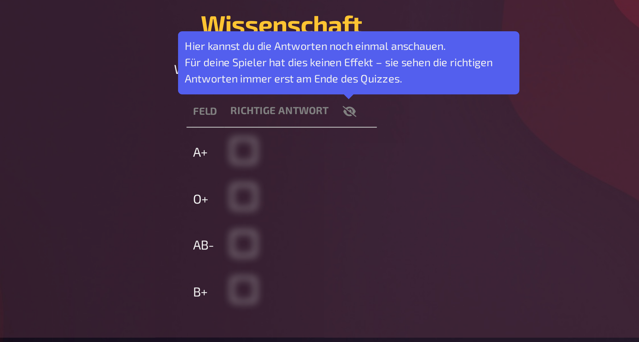
click at [355, 140] on icon "button" at bounding box center [357, 142] width 5 height 4
checkbox input "true"
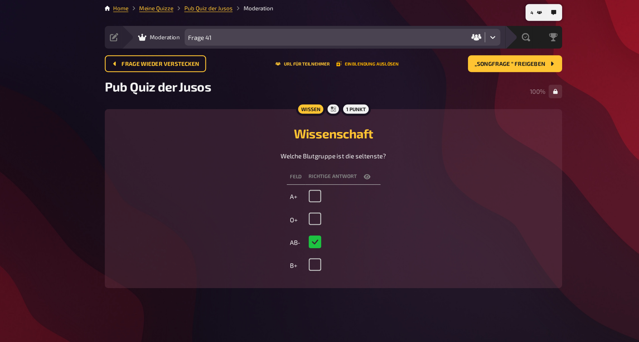
click at [334, 51] on button "Einblendung auslösen" at bounding box center [358, 53] width 49 height 4
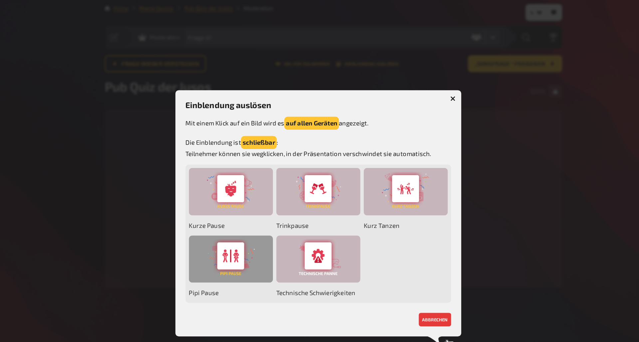
click at [217, 197] on div at bounding box center [250, 208] width 67 height 38
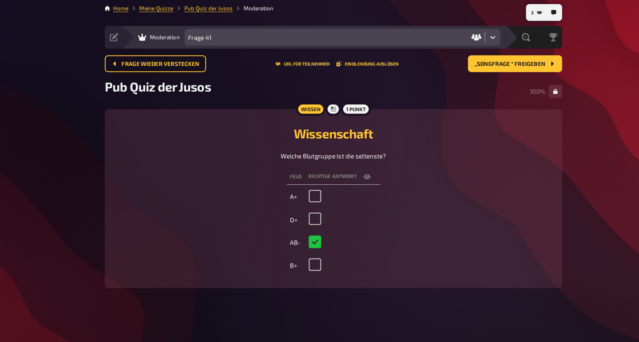
click at [477, 47] on div "Free Meine Quizze Quiz Sammlung Einblendungen Profil 2 Home Meine Quizze Pub Qu…" at bounding box center [319, 171] width 639 height 342
click at [461, 40] on div "Free Meine Quizze Quiz Sammlung Einblendungen Profil 2 Home Meine Quizze Pub Qu…" at bounding box center [319, 171] width 639 height 342
click at [443, 51] on span "„Songfrage “ freigeben" at bounding box center [471, 53] width 56 height 5
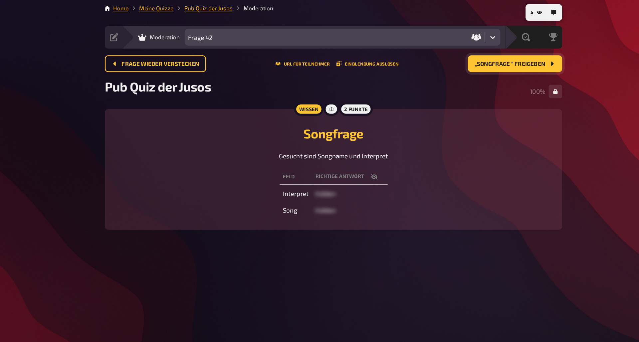
click at [361, 140] on icon "button" at bounding box center [363, 142] width 5 height 4
click at [443, 51] on span "„Songfrage “ freigeben" at bounding box center [471, 53] width 56 height 5
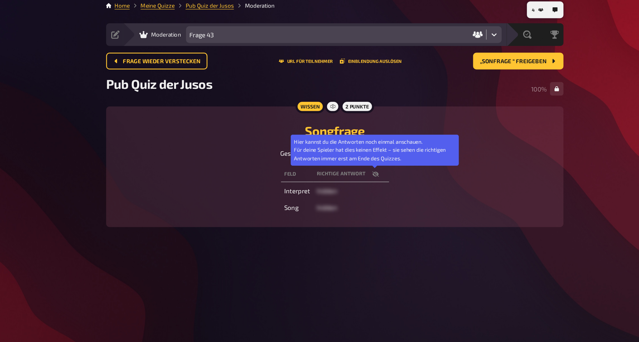
click at [361, 139] on icon "button" at bounding box center [363, 141] width 5 height 5
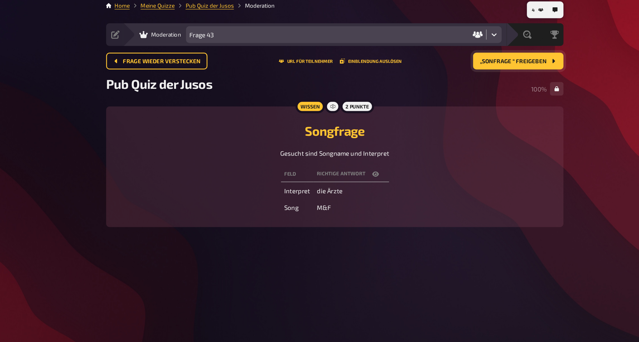
click at [446, 51] on span "„Sonfrage “ freigeben" at bounding box center [472, 53] width 53 height 5
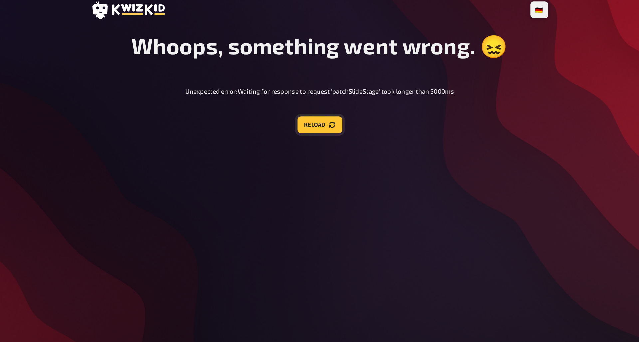
click at [302, 105] on button "Reload" at bounding box center [320, 103] width 36 height 13
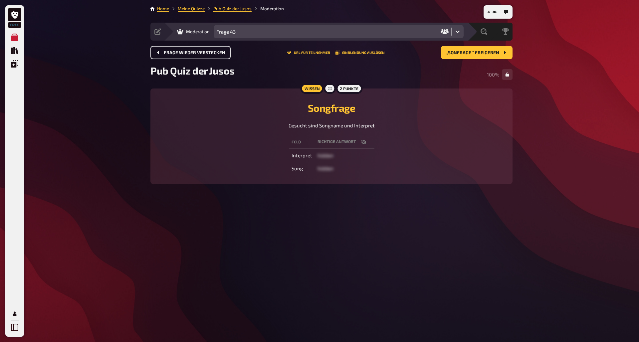
click at [214, 53] on span "Frage wieder verstecken" at bounding box center [195, 53] width 62 height 5
click at [361, 142] on icon "button" at bounding box center [363, 142] width 5 height 4
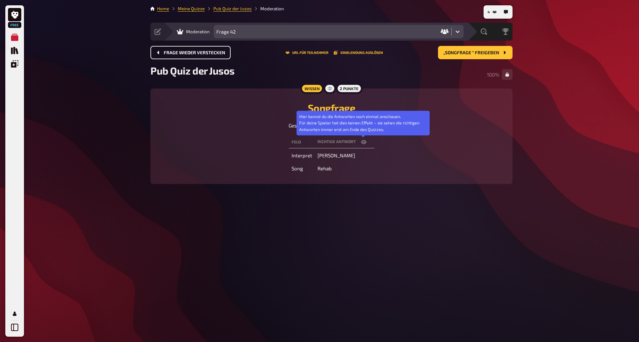
click at [361, 142] on icon "button" at bounding box center [363, 142] width 5 height 4
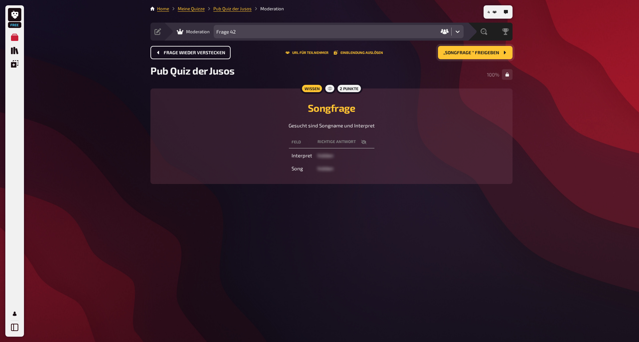
click at [473, 58] on button "„Songfrage “ freigeben" at bounding box center [475, 52] width 75 height 13
click at [364, 140] on icon "button" at bounding box center [363, 141] width 5 height 5
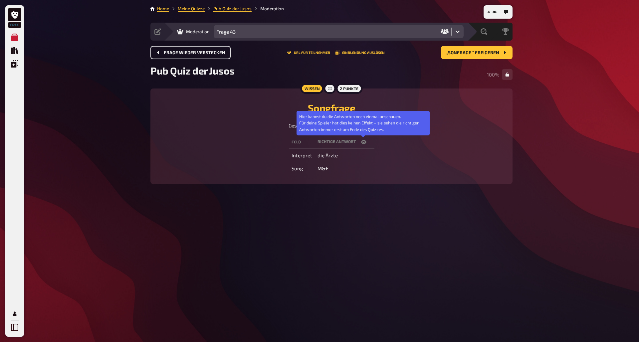
click at [364, 140] on icon "button" at bounding box center [363, 141] width 5 height 5
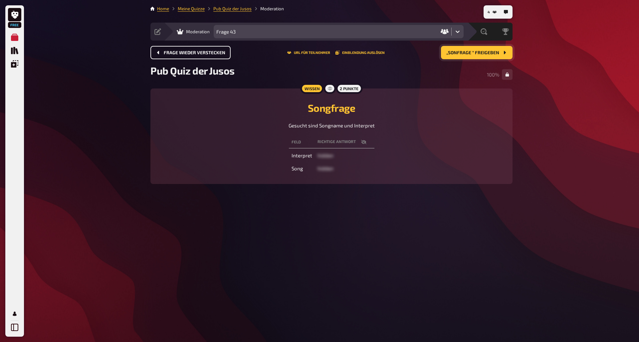
click at [473, 56] on button "„Sonfrage “ freigeben" at bounding box center [477, 52] width 72 height 13
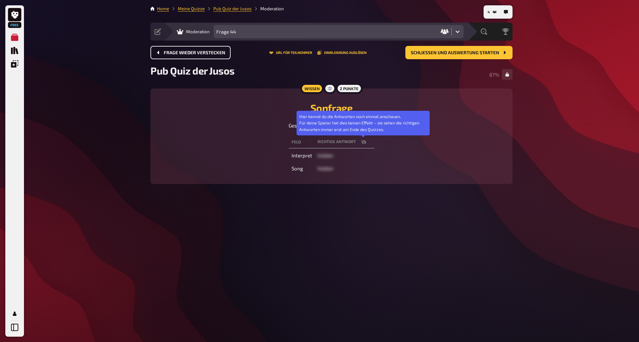
click at [363, 145] on button "button" at bounding box center [364, 142] width 16 height 7
